Goal: Contribute content: Contribute content

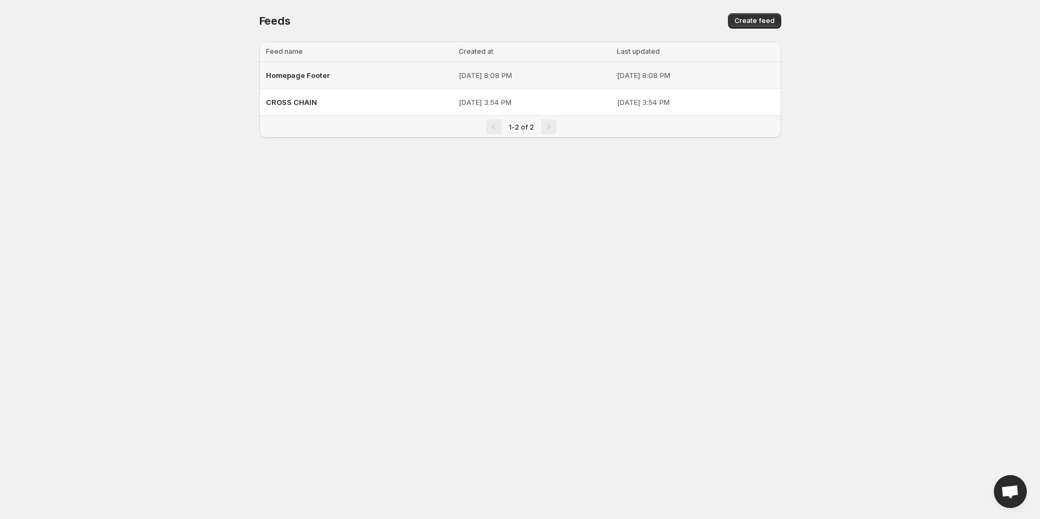
click at [397, 74] on div "Homepage Footer" at bounding box center [359, 75] width 186 height 20
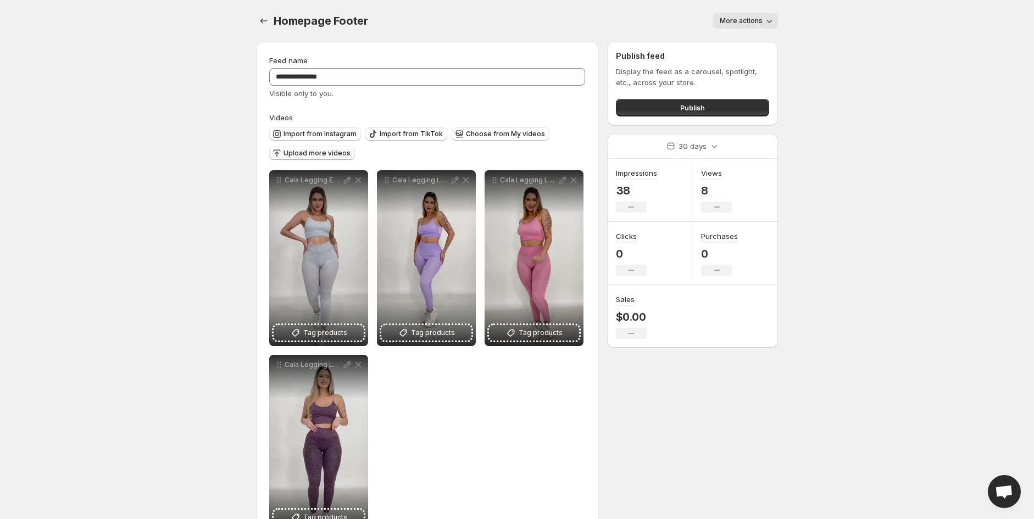
click at [320, 150] on span "Upload more videos" at bounding box center [316, 153] width 67 height 9
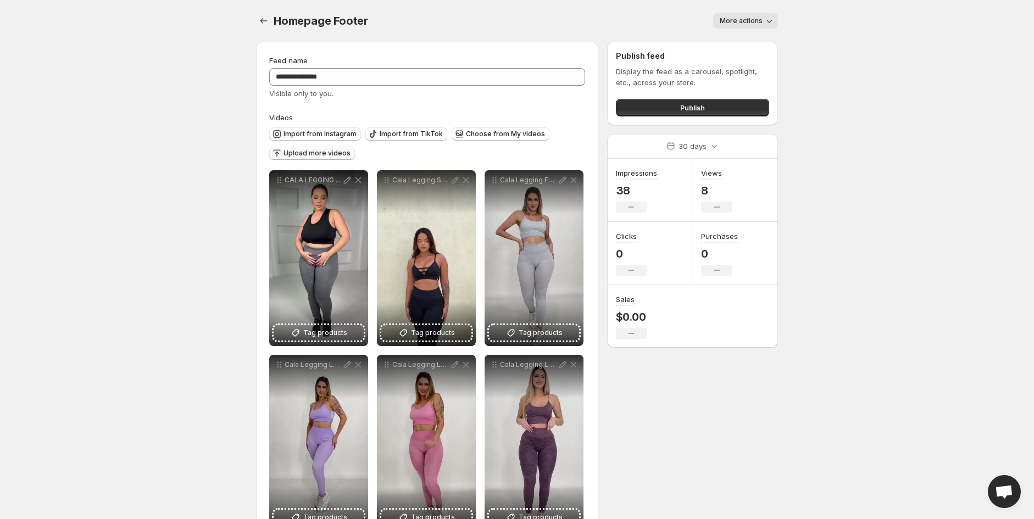
click at [299, 152] on span "Upload more videos" at bounding box center [316, 153] width 67 height 9
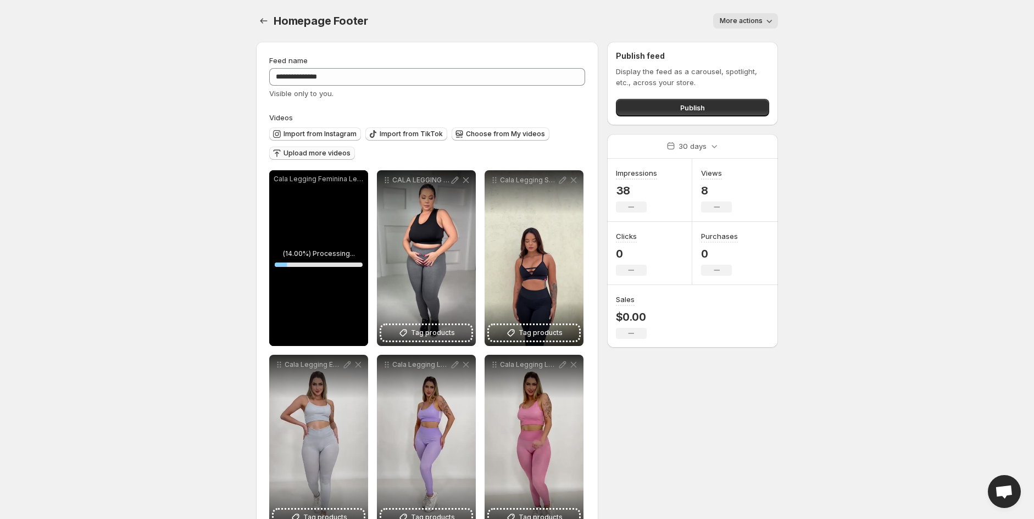
click at [288, 149] on span "Upload more videos" at bounding box center [316, 153] width 67 height 9
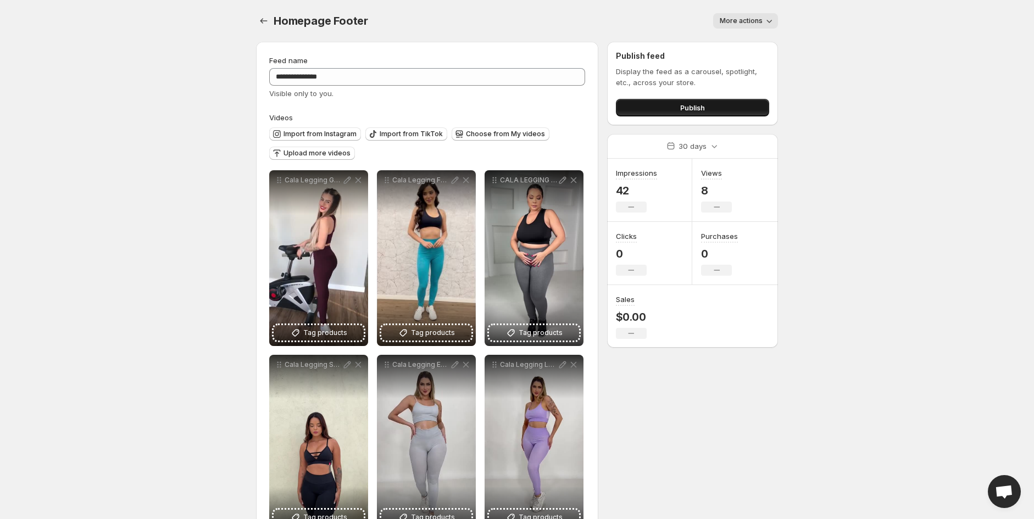
click at [676, 111] on button "Publish" at bounding box center [692, 108] width 153 height 18
